Goal: Task Accomplishment & Management: Manage account settings

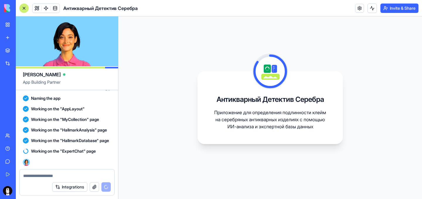
scroll to position [158, 0]
drag, startPoint x: 78, startPoint y: 51, endPoint x: 59, endPoint y: 50, distance: 18.8
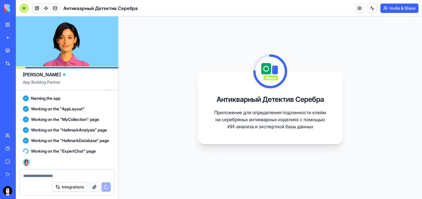
click at [59, 50] on video at bounding box center [67, 41] width 102 height 50
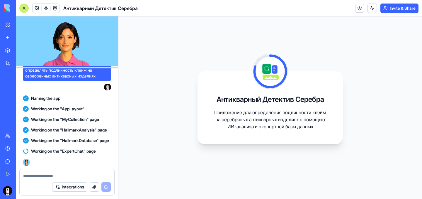
scroll to position [134, 0]
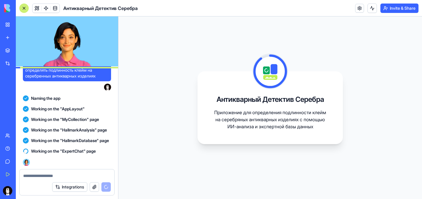
click at [68, 50] on video at bounding box center [67, 41] width 102 height 50
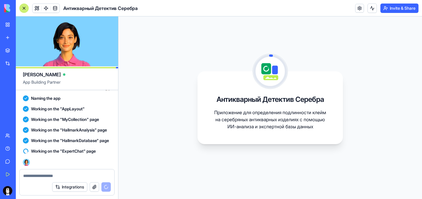
click at [95, 38] on video at bounding box center [67, 41] width 102 height 50
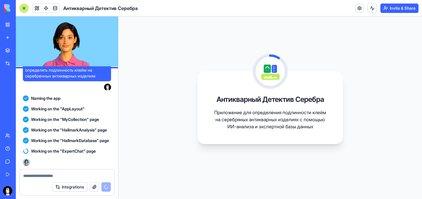
click at [95, 38] on video at bounding box center [67, 41] width 102 height 50
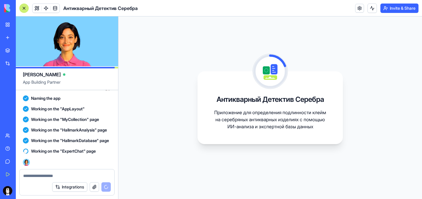
click at [95, 38] on video at bounding box center [67, 41] width 102 height 50
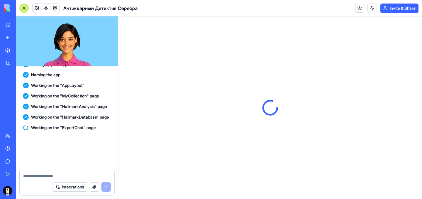
scroll to position [224, 0]
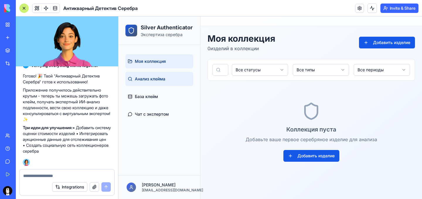
click at [162, 78] on span "Анализ клейма" at bounding box center [150, 79] width 31 height 6
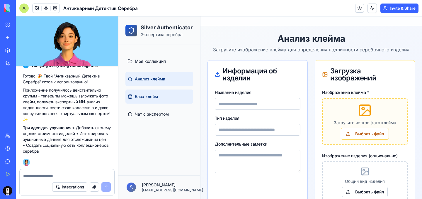
click at [158, 99] on span "База клейм" at bounding box center [146, 97] width 23 height 6
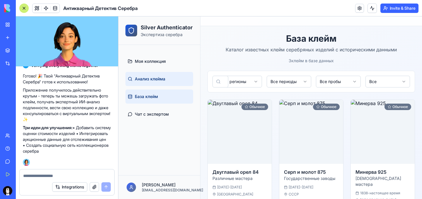
click at [156, 80] on span "Анализ клейма" at bounding box center [150, 79] width 31 height 6
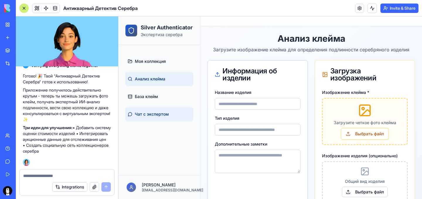
click at [152, 114] on span "Чат с экспертом" at bounding box center [152, 114] width 34 height 6
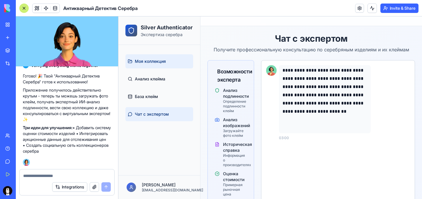
click at [169, 58] on link "Моя коллекция" at bounding box center [160, 61] width 68 height 14
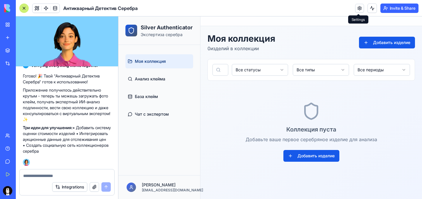
click at [356, 9] on link at bounding box center [360, 8] width 9 height 9
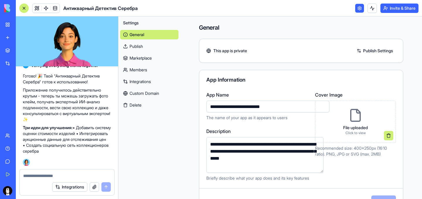
click at [358, 8] on link at bounding box center [360, 8] width 9 height 9
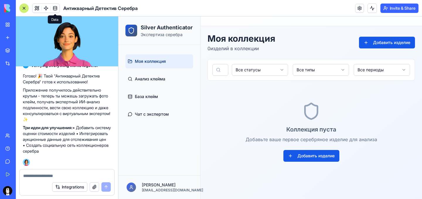
click at [56, 8] on span at bounding box center [55, 8] width 16 height 16
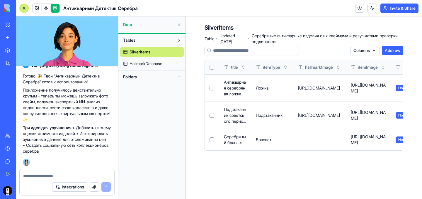
click at [139, 63] on span "HallmarkDatabase" at bounding box center [146, 64] width 33 height 6
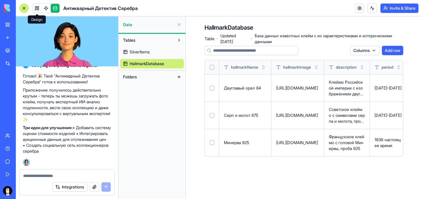
click at [37, 8] on link at bounding box center [37, 8] width 9 height 9
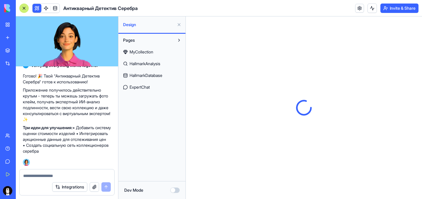
click at [152, 51] on span "MyCollection" at bounding box center [142, 52] width 24 height 6
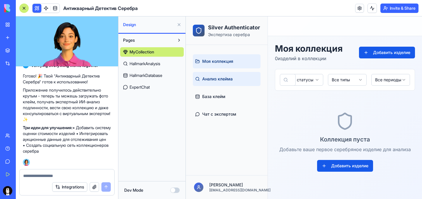
click at [234, 80] on link "Анализ клейма" at bounding box center [227, 79] width 68 height 14
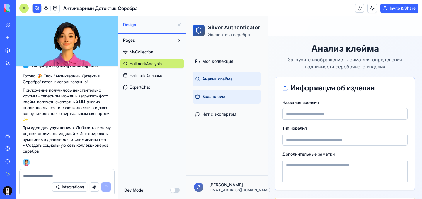
click at [232, 98] on link "База клейм" at bounding box center [227, 96] width 68 height 14
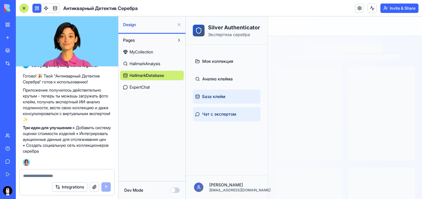
click at [231, 115] on span "Чат с экспертом" at bounding box center [219, 114] width 34 height 6
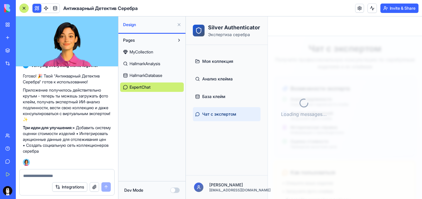
click at [235, 23] on div "Silver Authenticator Экспертиза серебра" at bounding box center [227, 30] width 82 height 28
click at [204, 27] on div at bounding box center [199, 31] width 12 height 12
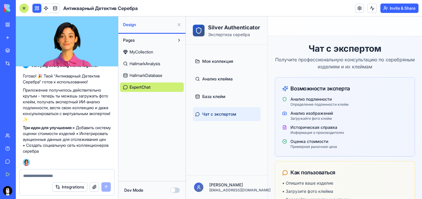
click at [160, 75] on span "HallmarkDatabase" at bounding box center [146, 75] width 33 height 6
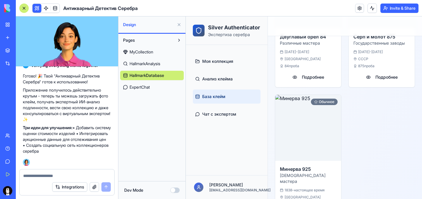
scroll to position [248, 0]
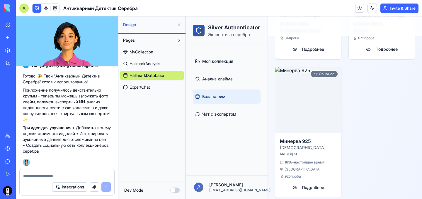
click at [151, 66] on span "HallmarkAnalysis" at bounding box center [145, 64] width 31 height 6
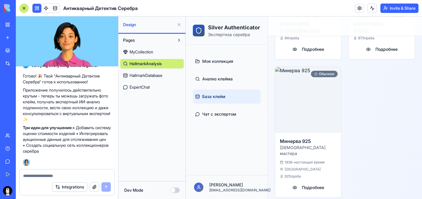
scroll to position [168, 0]
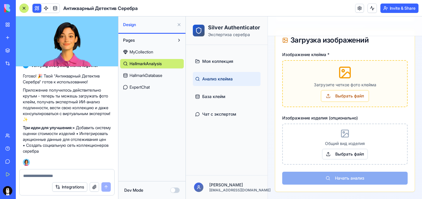
click at [151, 55] on link "MyCollection" at bounding box center [152, 51] width 64 height 9
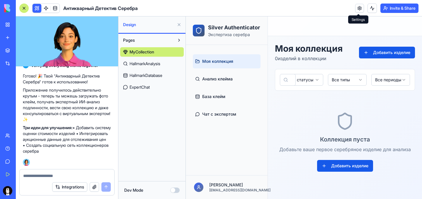
click at [360, 8] on link at bounding box center [360, 8] width 9 height 9
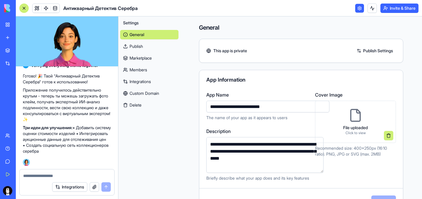
click at [144, 94] on link "Custom Domain" at bounding box center [149, 93] width 58 height 9
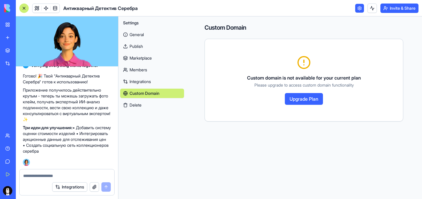
click at [142, 79] on link "Integrations" at bounding box center [152, 81] width 64 height 9
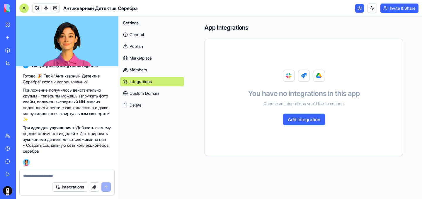
click at [144, 70] on link "Members" at bounding box center [152, 69] width 64 height 9
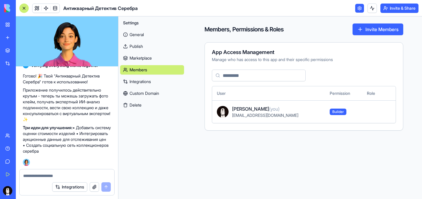
click at [144, 60] on link "Marketplace" at bounding box center [152, 57] width 64 height 9
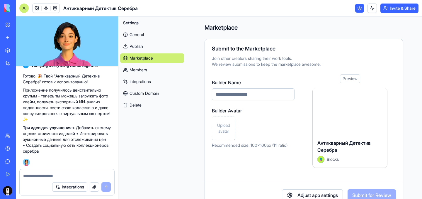
click at [148, 48] on link "Publish" at bounding box center [152, 46] width 64 height 9
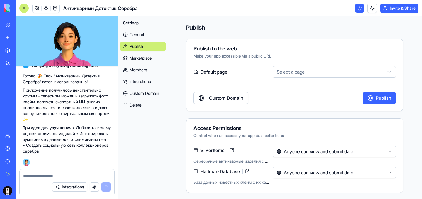
click at [298, 74] on html "BETA My Workspace New app Marketplace Integrations Recent Untitled App AI Logo …" at bounding box center [211, 99] width 422 height 199
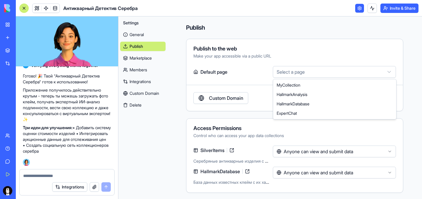
select select "**********"
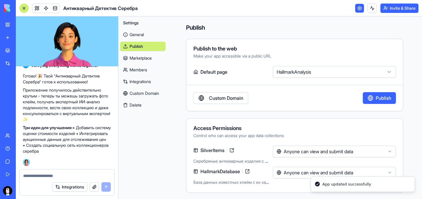
click at [233, 99] on link "Custom Domain" at bounding box center [221, 98] width 55 height 12
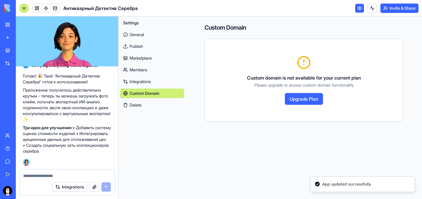
click at [154, 59] on link "Marketplace" at bounding box center [152, 57] width 64 height 9
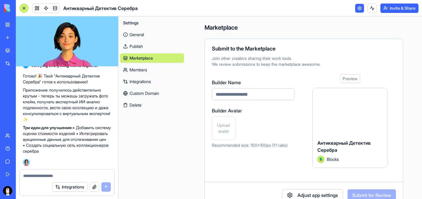
click at [151, 46] on link "Publish" at bounding box center [152, 46] width 64 height 9
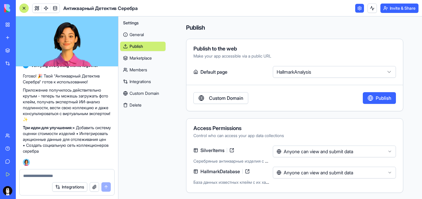
scroll to position [1, 0]
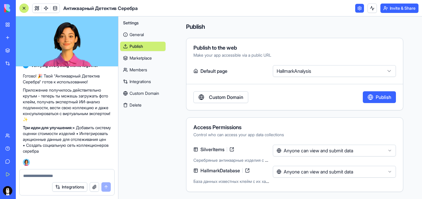
click at [297, 148] on html "BETA My Workspace New app Marketplace Integrations Recent Untitled App AI Logo …" at bounding box center [211, 99] width 422 height 199
click at [297, 173] on html "BETA My Workspace New app Marketplace Integrations Recent Untitled App AI Logo …" at bounding box center [211, 99] width 422 height 199
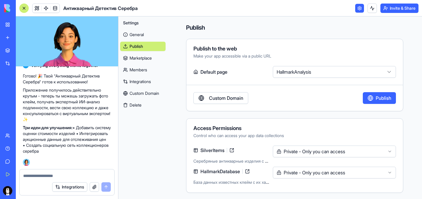
click at [383, 121] on div "Access Permissions Control who can access your app data collections SilverItems…" at bounding box center [294, 155] width 217 height 75
click at [379, 96] on button "Publish" at bounding box center [379, 98] width 33 height 12
click at [144, 36] on link "General" at bounding box center [142, 34] width 45 height 9
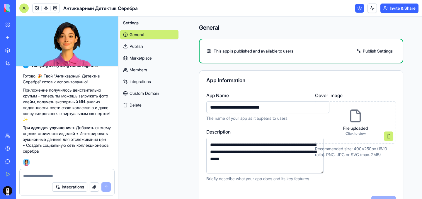
click at [145, 37] on link "General" at bounding box center [149, 34] width 58 height 9
click at [149, 45] on link "Publish" at bounding box center [149, 46] width 58 height 9
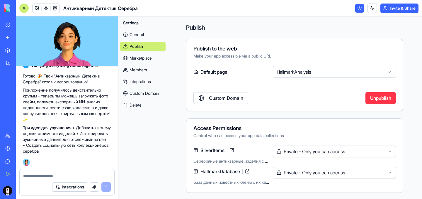
click at [377, 104] on div "**********" at bounding box center [294, 75] width 217 height 72
click at [374, 97] on button "Unpublish" at bounding box center [381, 98] width 31 height 12
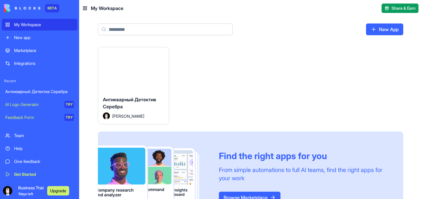
click at [161, 54] on html "BETA My Workspace New app Marketplace Integrations Recent Антикварный Детектив …" at bounding box center [211, 99] width 422 height 199
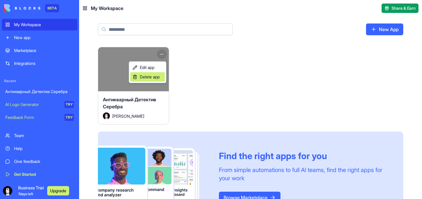
click at [150, 76] on span "Delete app" at bounding box center [150, 77] width 20 height 6
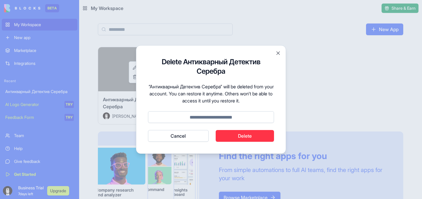
click at [248, 136] on button "Delete" at bounding box center [245, 136] width 59 height 12
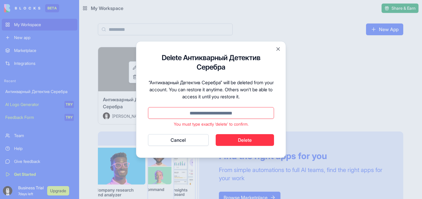
click at [225, 114] on input at bounding box center [211, 113] width 126 height 12
